Goal: Task Accomplishment & Management: Manage account settings

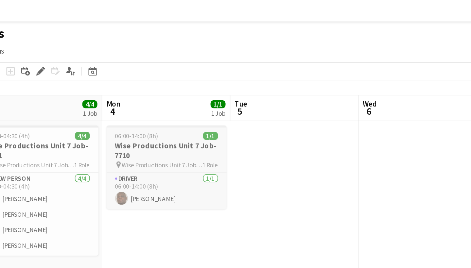
click at [128, 95] on h3 "Wise Productions Unit 7 Job-7710" at bounding box center [164, 92] width 73 height 12
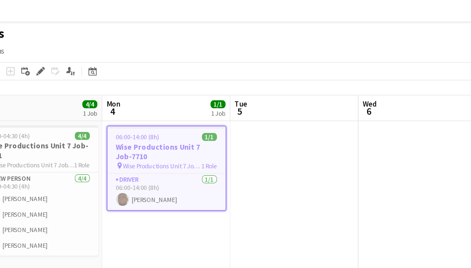
click at [134, 83] on span "06:00-14:00 (8h)" at bounding box center [147, 83] width 26 height 5
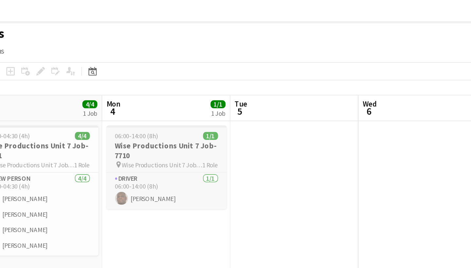
click at [133, 84] on span "06:00-14:00 (8h)" at bounding box center [146, 82] width 26 height 5
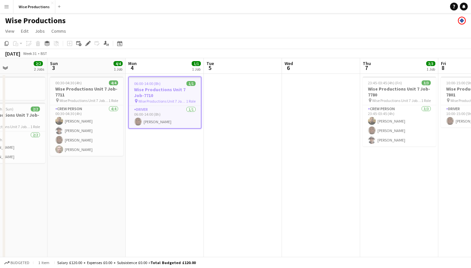
click at [151, 84] on span "06:00-14:00 (8h)" at bounding box center [147, 83] width 26 height 5
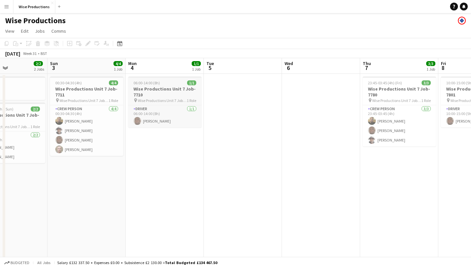
click at [151, 84] on span "06:00-14:00 (8h)" at bounding box center [146, 82] width 26 height 5
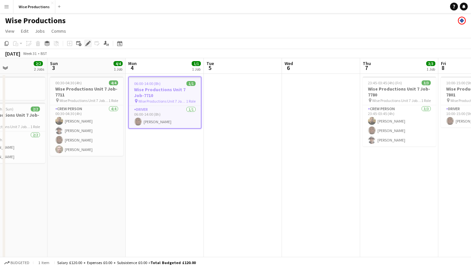
click at [87, 42] on icon "Edit" at bounding box center [87, 43] width 5 height 5
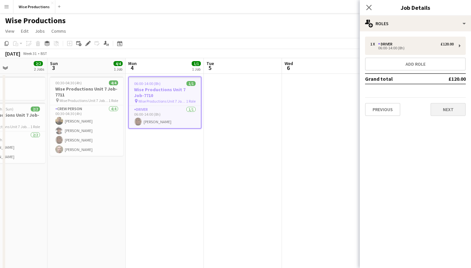
click at [442, 106] on button "Next" at bounding box center [447, 109] width 35 height 13
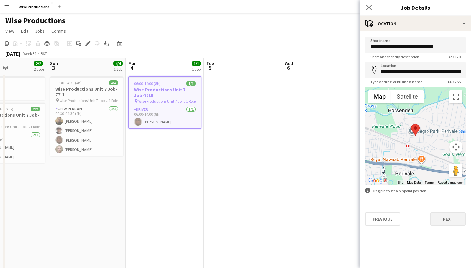
click at [447, 223] on button "Next" at bounding box center [447, 219] width 35 height 13
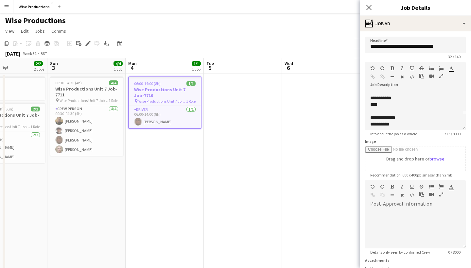
scroll to position [10, 0]
click at [369, 6] on icon "Close pop-in" at bounding box center [369, 7] width 6 height 6
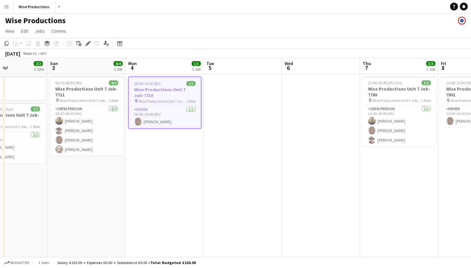
click at [154, 95] on h3 "Wise Productions Unit 7 Job-7710" at bounding box center [165, 93] width 72 height 12
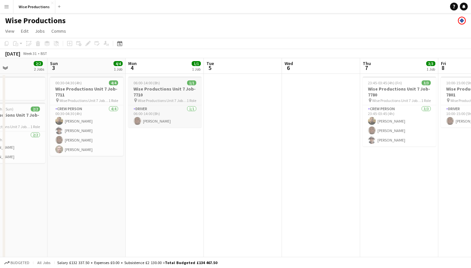
click at [154, 96] on h3 "Wise Productions Unit 7 Job-7710" at bounding box center [164, 92] width 73 height 12
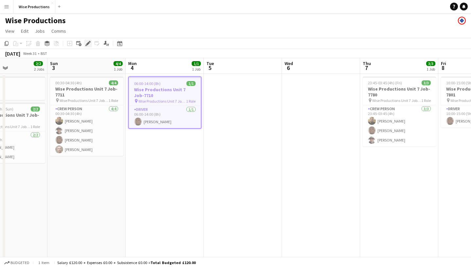
click at [87, 43] on icon "Edit" at bounding box center [87, 43] width 5 height 5
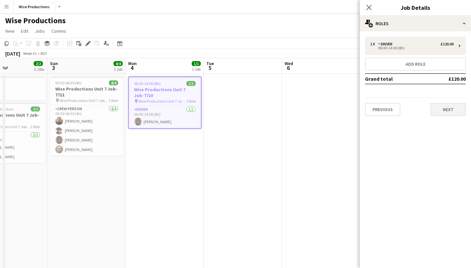
click at [458, 109] on button "Next" at bounding box center [447, 109] width 35 height 13
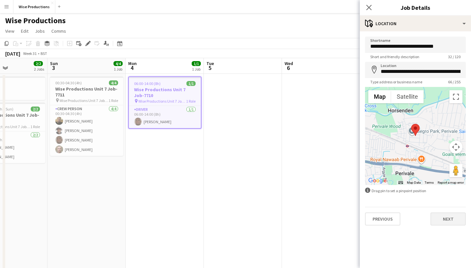
click at [446, 221] on button "Next" at bounding box center [447, 219] width 35 height 13
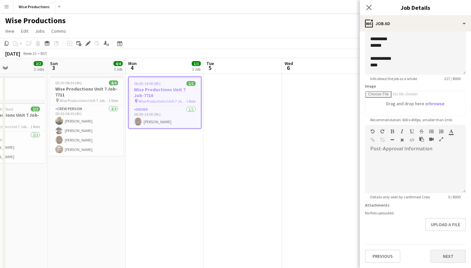
scroll to position [55, 0]
click at [446, 254] on button "Next" at bounding box center [447, 256] width 35 height 13
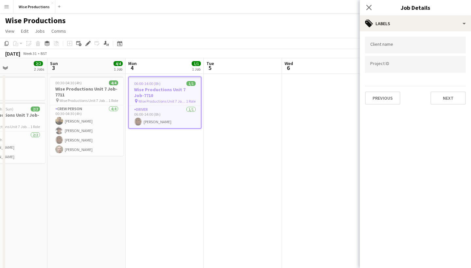
scroll to position [0, 0]
click at [385, 102] on button "Previous" at bounding box center [382, 98] width 35 height 13
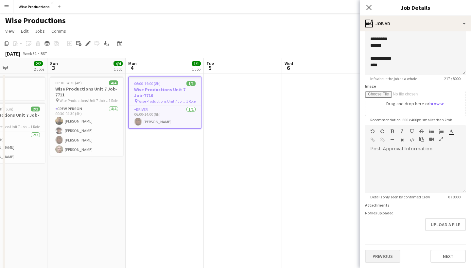
scroll to position [55, 0]
click at [378, 254] on button "Previous" at bounding box center [382, 256] width 35 height 13
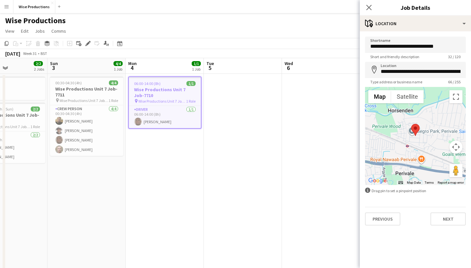
scroll to position [0, 0]
click at [380, 217] on button "Previous" at bounding box center [382, 219] width 35 height 13
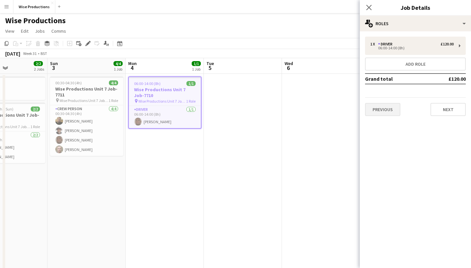
click at [388, 109] on button "Previous" at bounding box center [382, 109] width 35 height 13
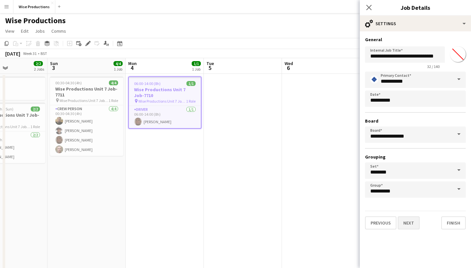
click at [414, 223] on button "Next" at bounding box center [409, 223] width 22 height 13
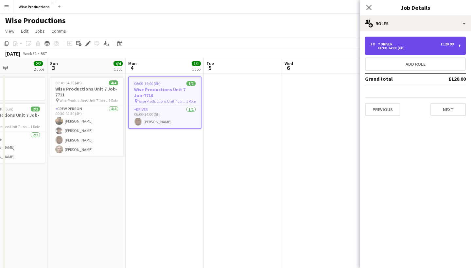
click at [407, 51] on div "1 x Driver £120.00 06:00-14:00 (8h)" at bounding box center [415, 46] width 101 height 18
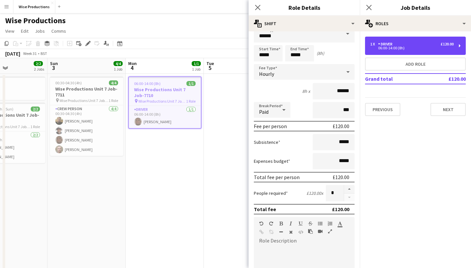
scroll to position [9, 0]
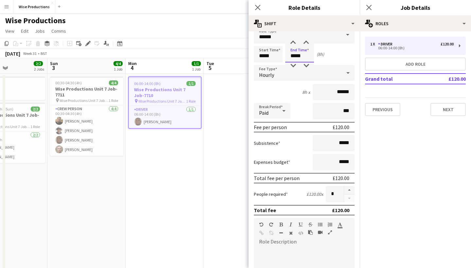
click at [296, 58] on body "Menu Boards Boards Boards All jobs Status Workforce Workforce My Workforce Recr…" at bounding box center [235, 203] width 471 height 407
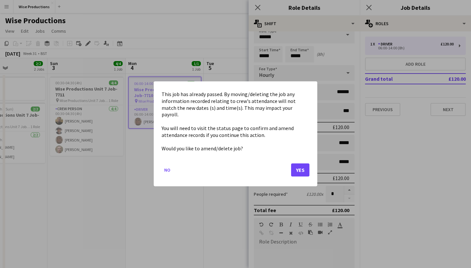
click at [298, 164] on button "Yes" at bounding box center [300, 170] width 18 height 13
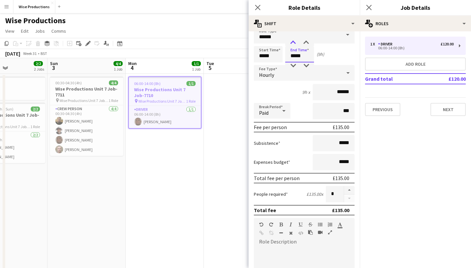
click at [292, 42] on div at bounding box center [292, 43] width 13 height 7
type input "*****"
click at [292, 42] on div at bounding box center [292, 43] width 13 height 7
click at [369, 9] on icon "Close pop-in" at bounding box center [369, 7] width 6 height 6
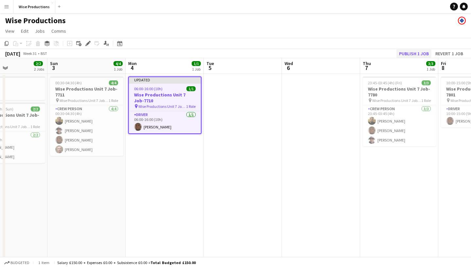
click at [405, 54] on button "Publish 1 job" at bounding box center [413, 53] width 35 height 9
